Goal: Find contact information: Find contact information

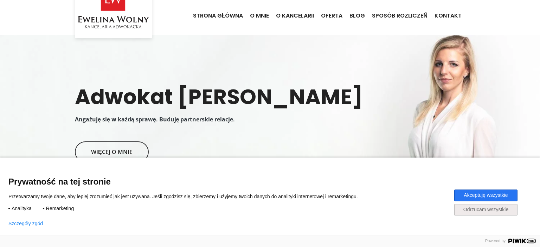
scroll to position [74, 0]
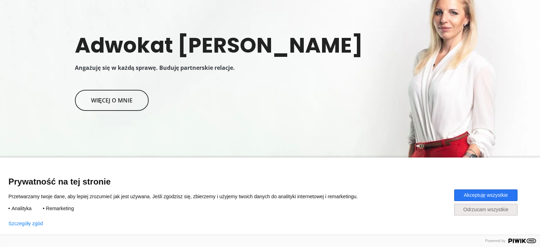
click at [483, 196] on button "Akceptuję wszystkie" at bounding box center [485, 196] width 63 height 12
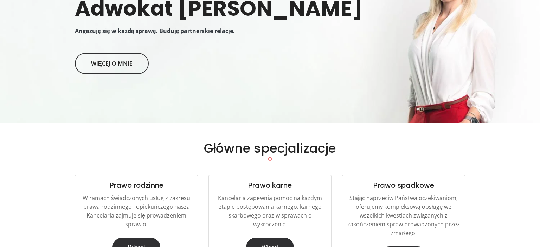
scroll to position [222, 0]
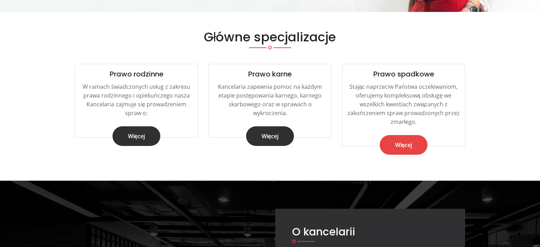
click at [398, 148] on link "Więcej" at bounding box center [403, 145] width 48 height 20
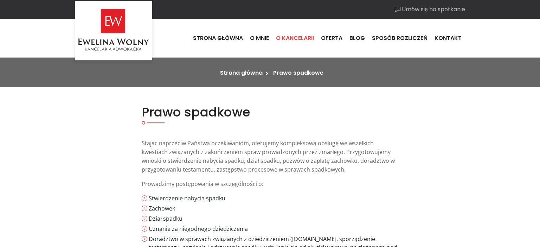
click at [291, 38] on link "O kancelarii" at bounding box center [294, 38] width 45 height 19
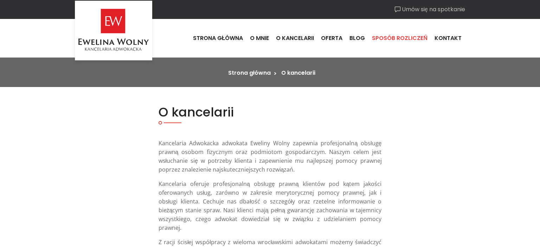
click at [406, 38] on link "Sposób rozliczeń" at bounding box center [399, 38] width 63 height 19
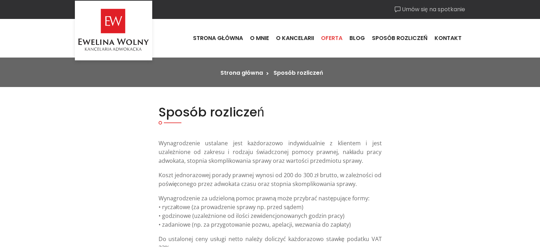
click at [338, 40] on link "Oferta" at bounding box center [331, 38] width 28 height 19
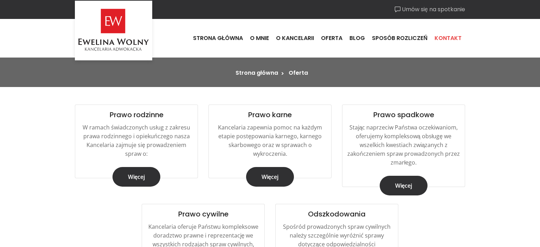
click at [448, 37] on link "Kontakt" at bounding box center [448, 38] width 34 height 19
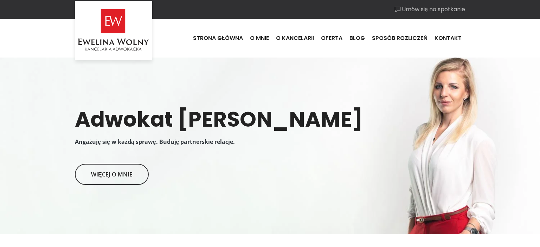
scroll to position [223, 0]
